Goal: Task Accomplishment & Management: Manage account settings

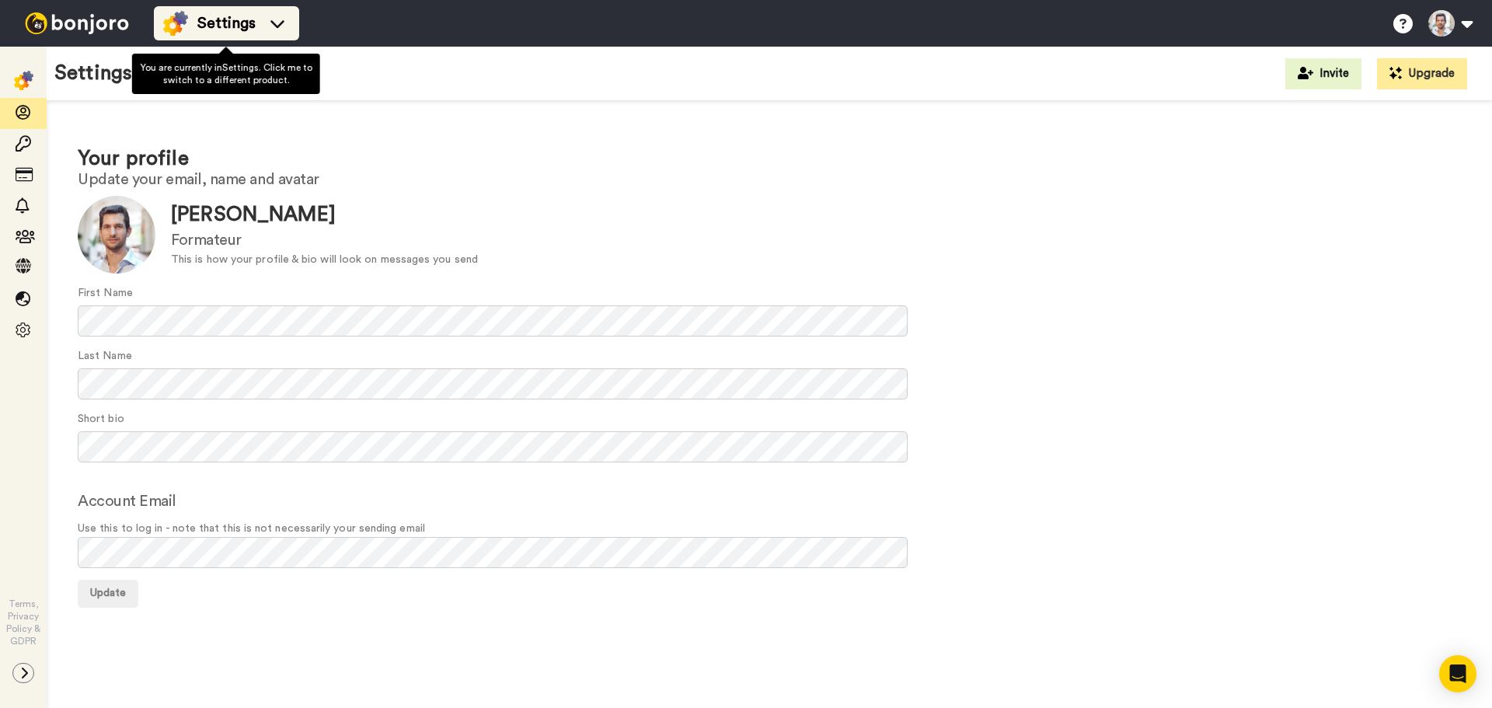
click at [225, 19] on span "Settings" at bounding box center [226, 23] width 58 height 22
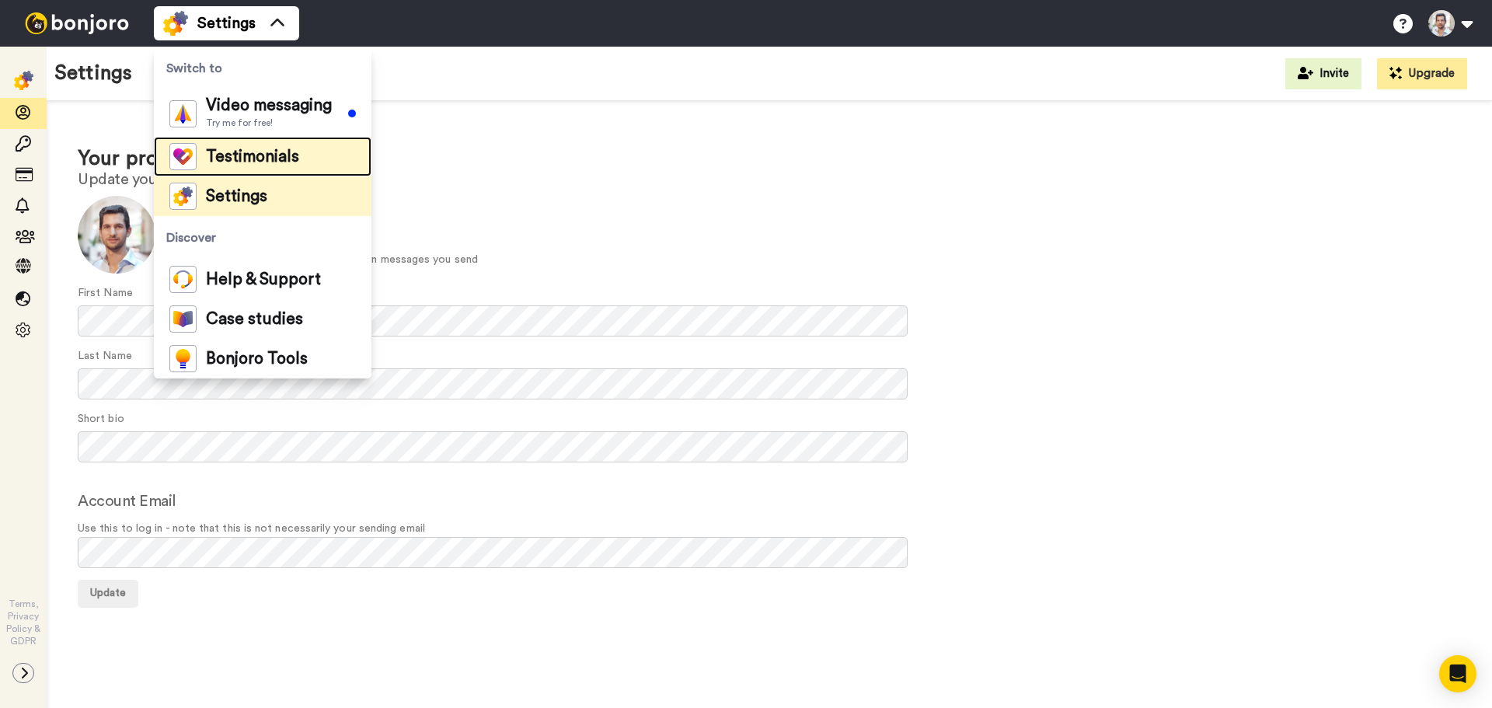
click at [293, 155] on span "Testimonials" at bounding box center [252, 157] width 93 height 16
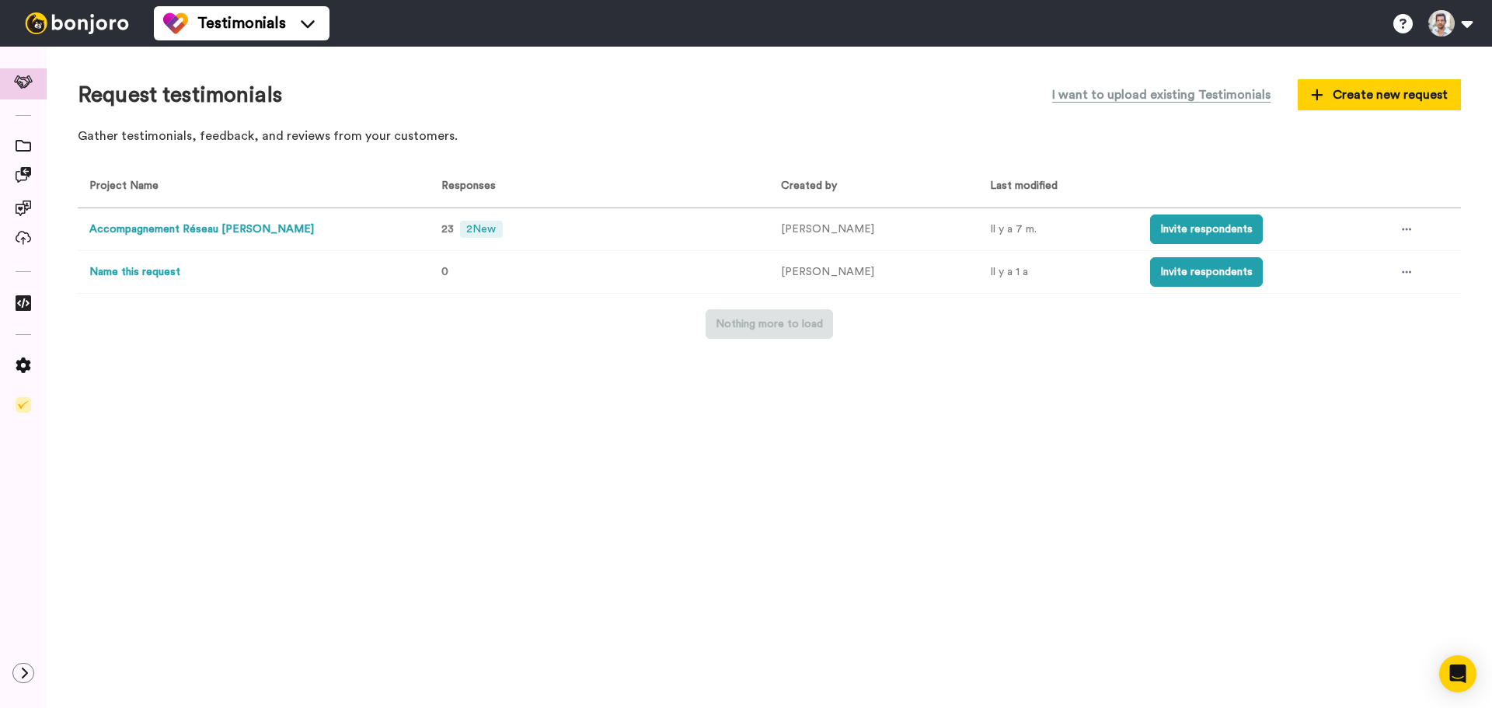
click at [193, 229] on button "Accompagnement Réseau Philippe AUER" at bounding box center [201, 229] width 225 height 16
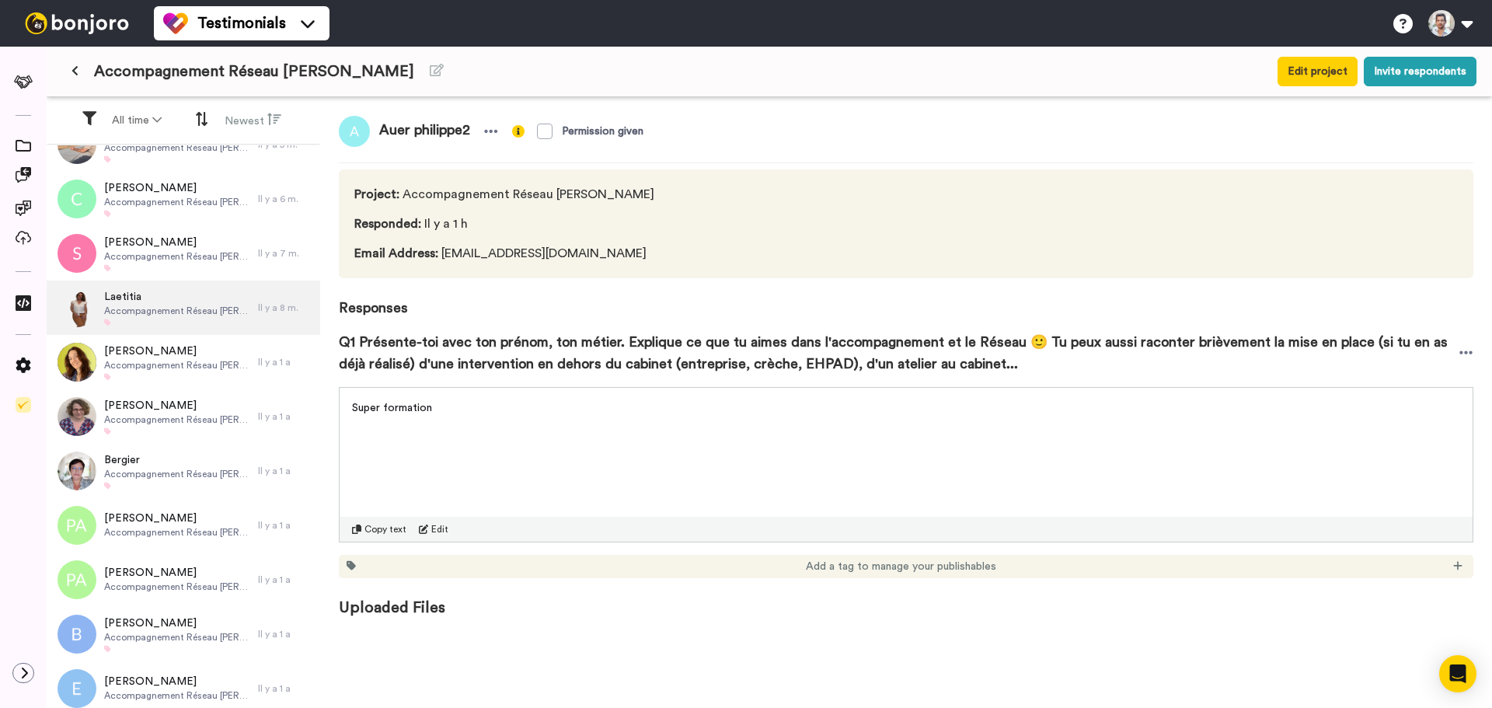
scroll to position [627, 0]
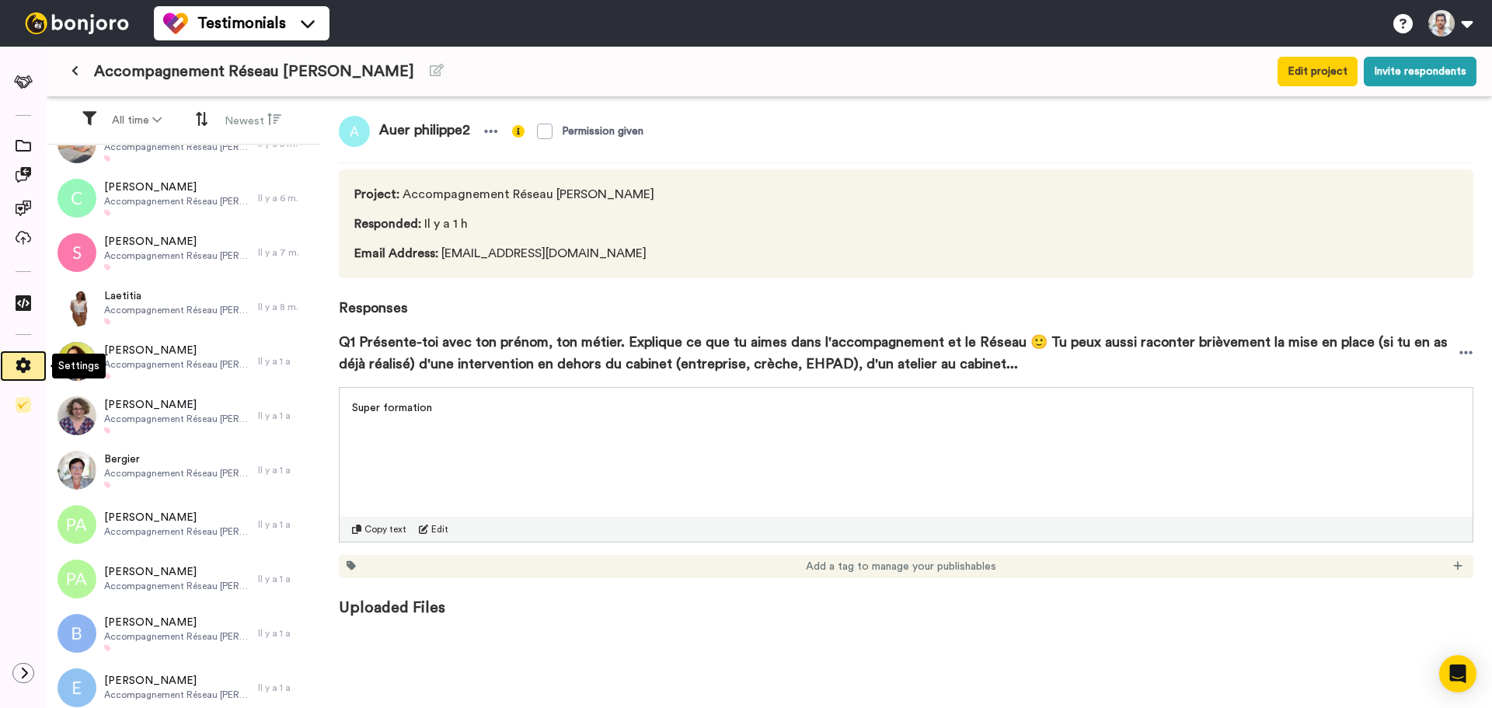
click at [16, 368] on icon at bounding box center [23, 365] width 15 height 16
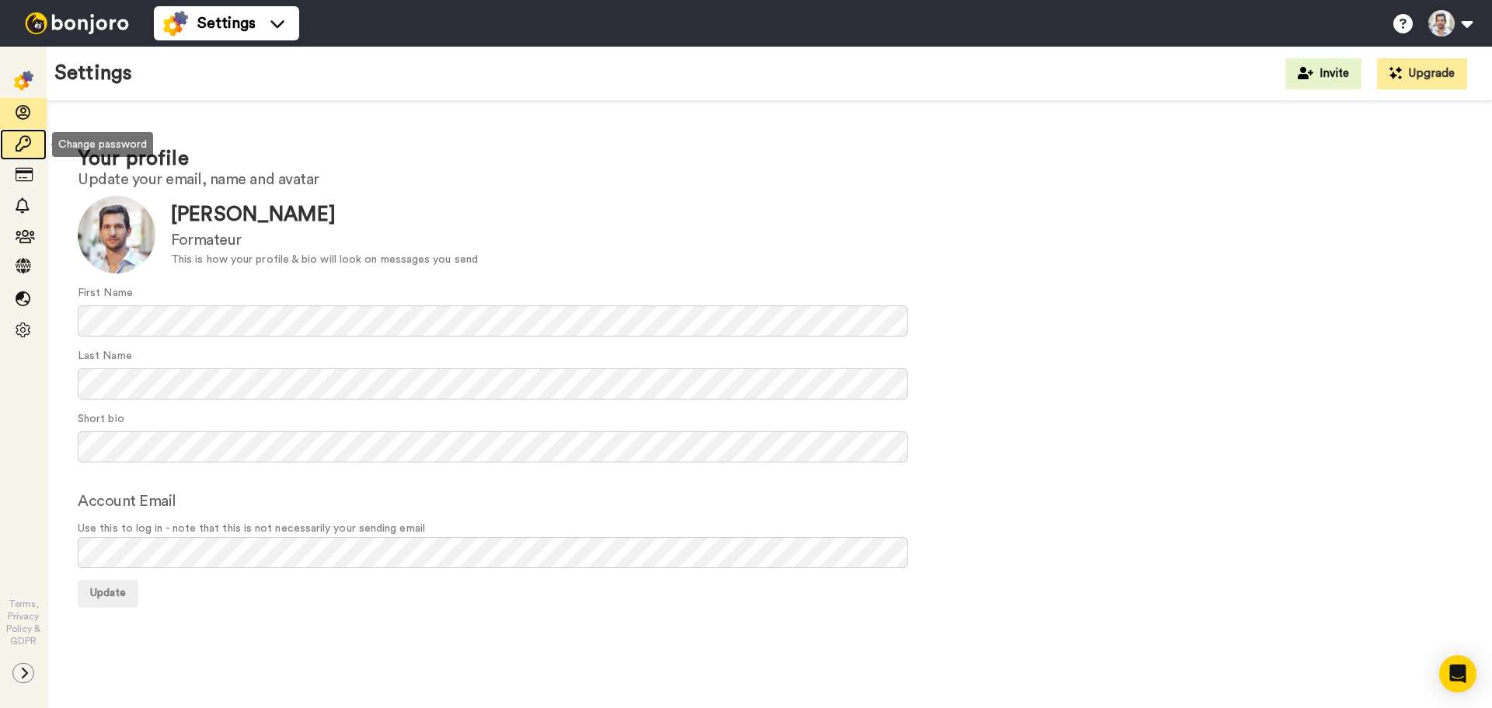
click at [9, 141] on span at bounding box center [23, 145] width 47 height 16
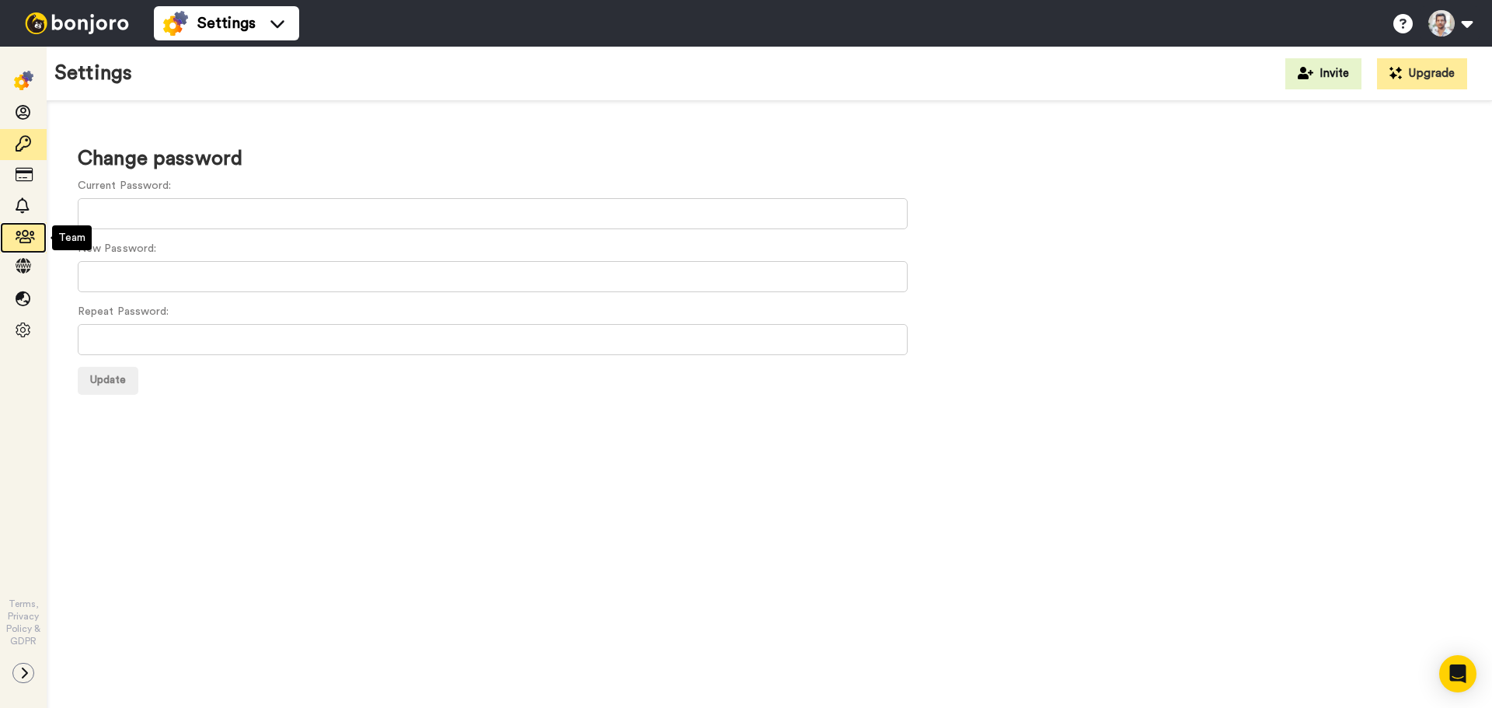
click at [31, 229] on icon at bounding box center [24, 237] width 16 height 16
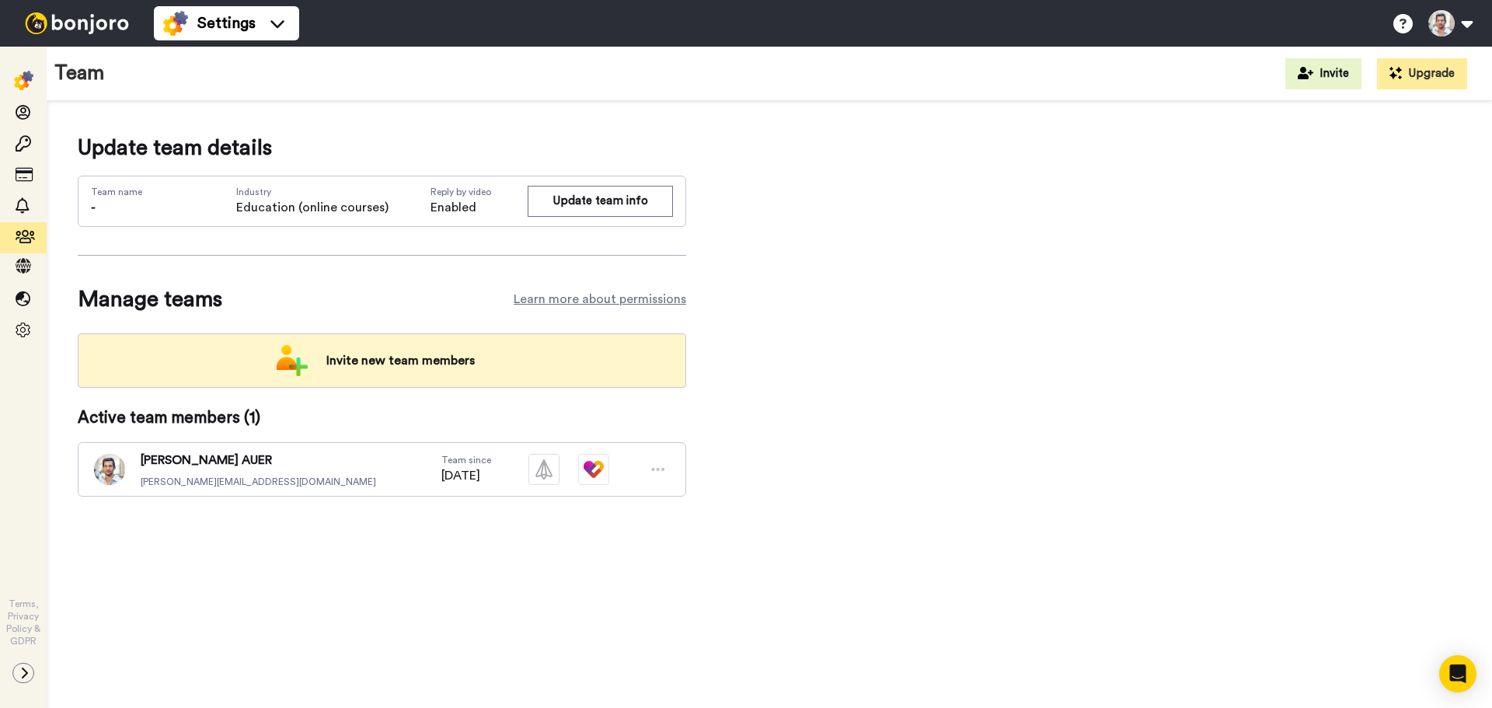
click at [368, 361] on span "Invite new team members" at bounding box center [400, 360] width 173 height 31
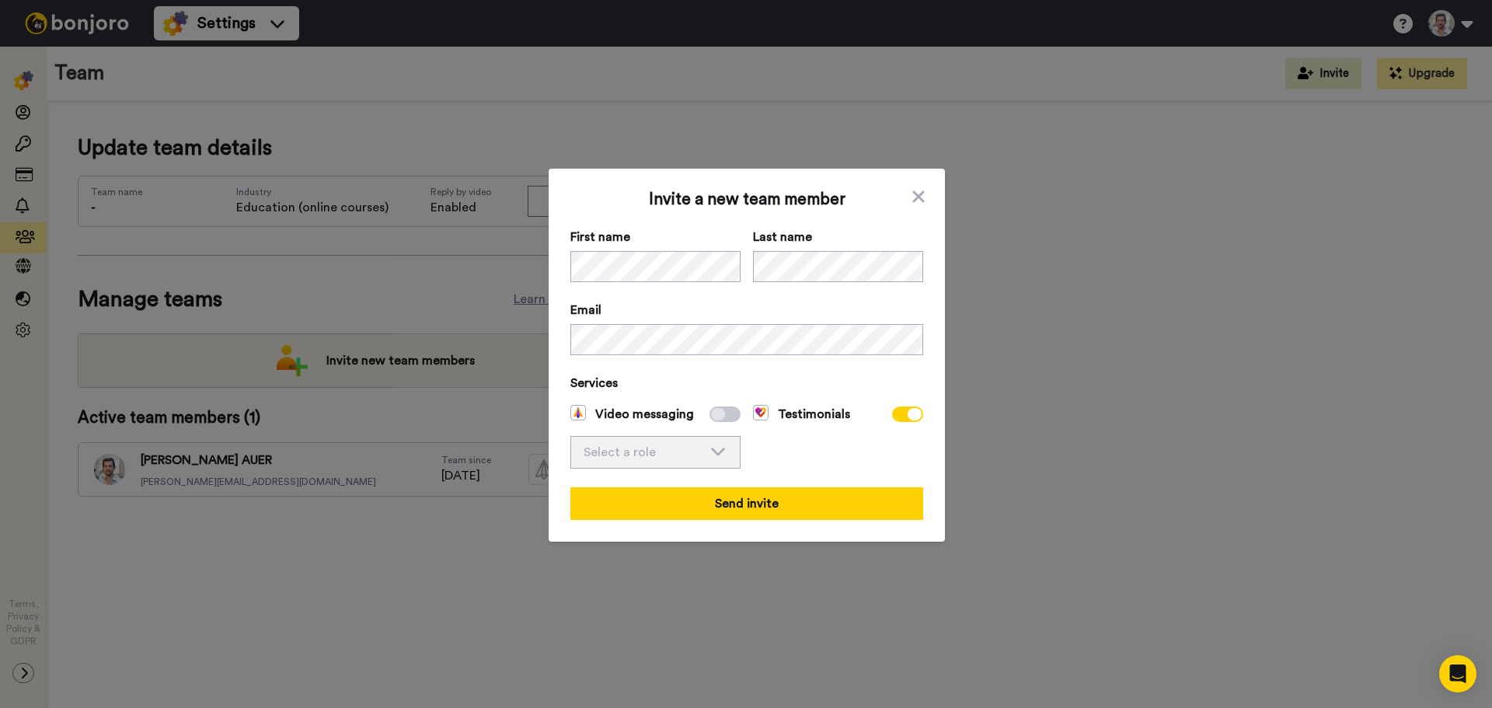
click at [709, 448] on icon at bounding box center [718, 451] width 19 height 16
click at [721, 445] on icon at bounding box center [718, 451] width 19 height 16
click at [721, 446] on icon at bounding box center [718, 451] width 19 height 16
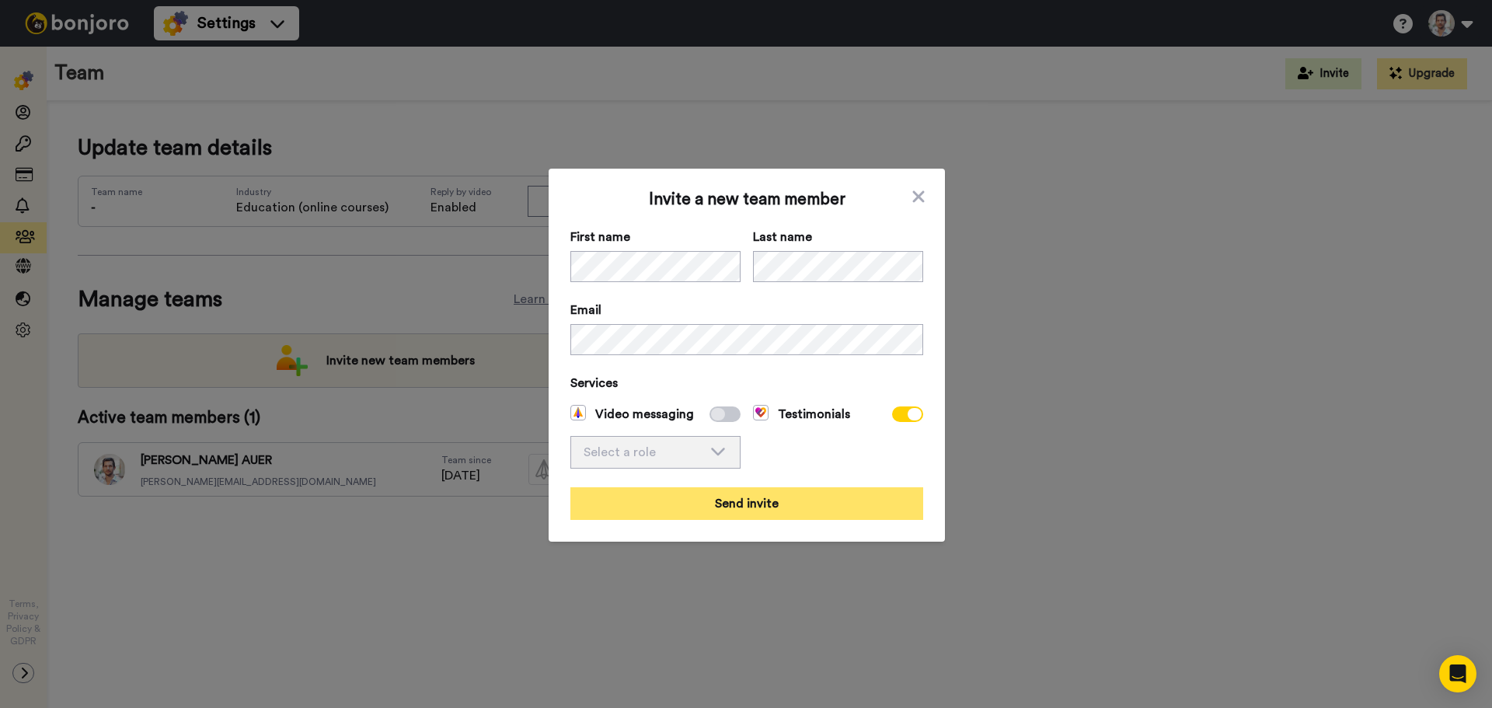
click at [744, 497] on button "Send invite" at bounding box center [746, 503] width 353 height 33
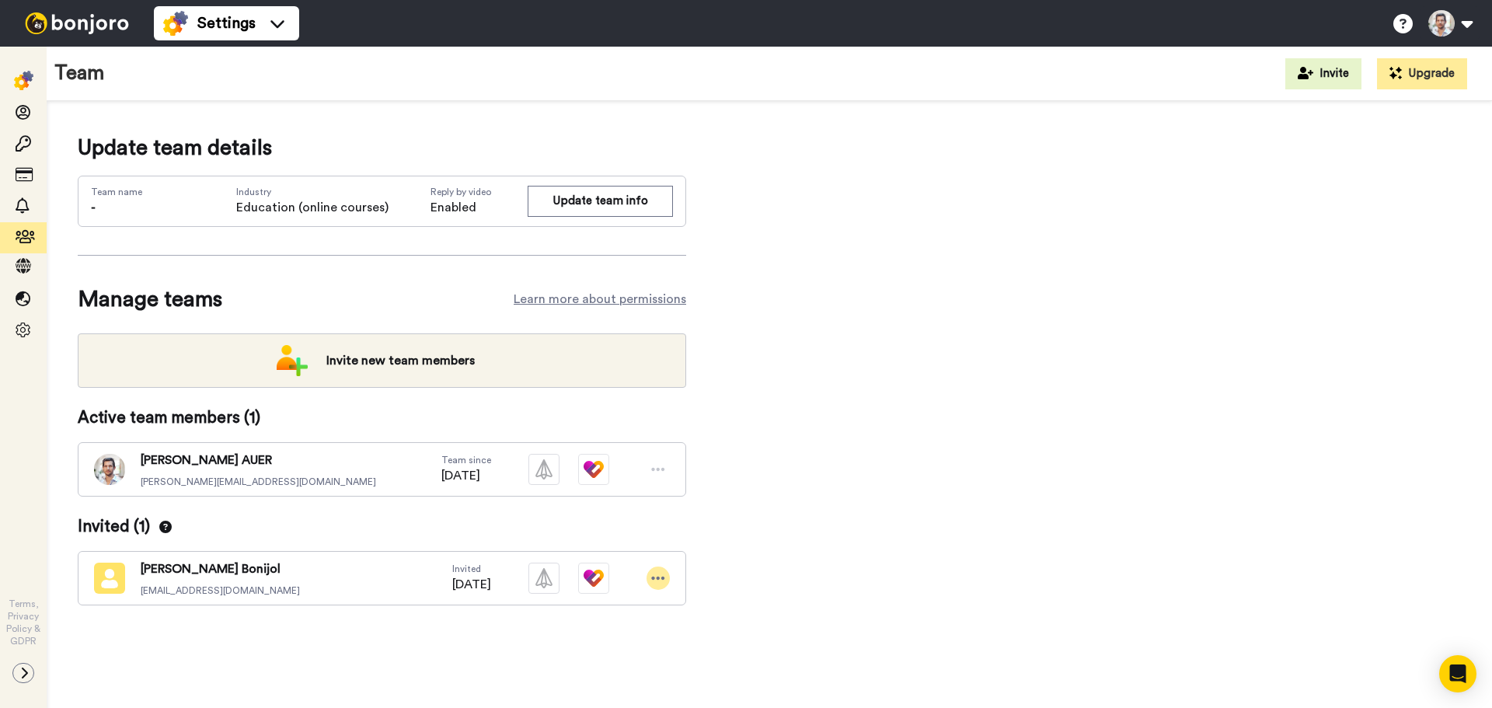
click at [658, 577] on icon at bounding box center [658, 578] width 13 height 3
